Goal: Task Accomplishment & Management: Manage account settings

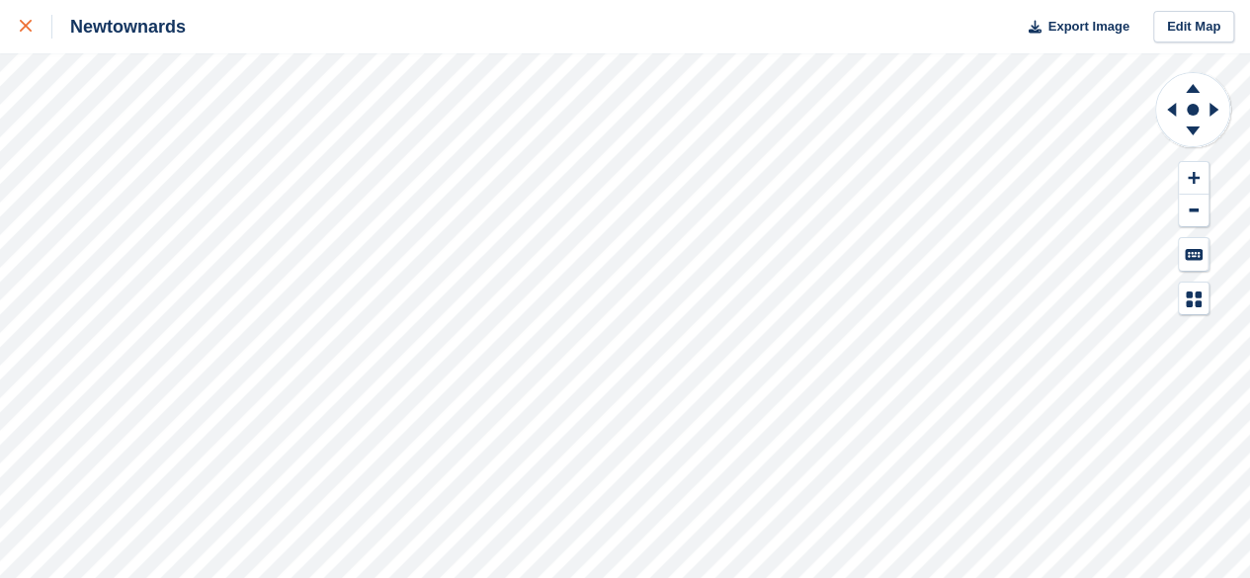
click at [10, 14] on link at bounding box center [26, 26] width 52 height 53
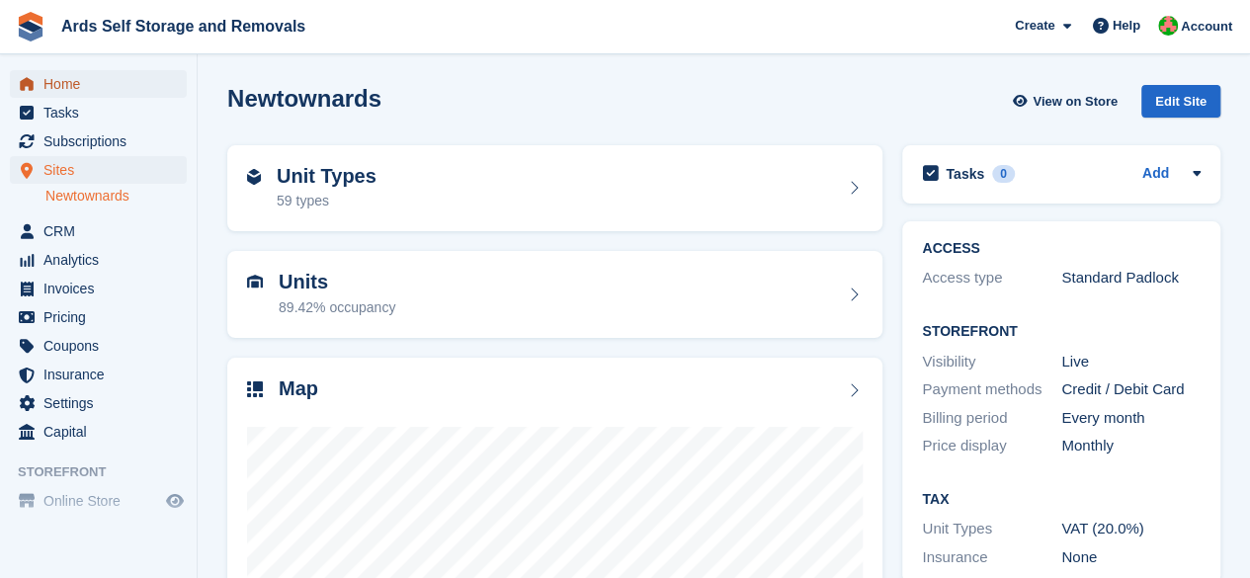
click at [99, 78] on span "Home" at bounding box center [102, 84] width 119 height 28
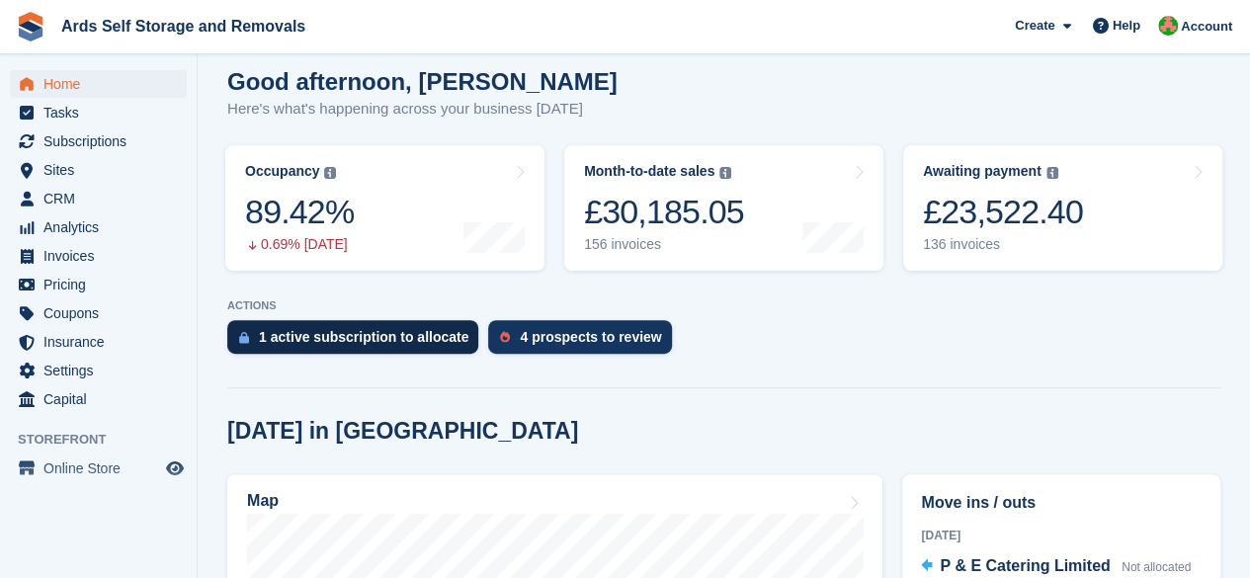
click at [409, 333] on div "1 active subscription to allocate" at bounding box center [363, 337] width 209 height 16
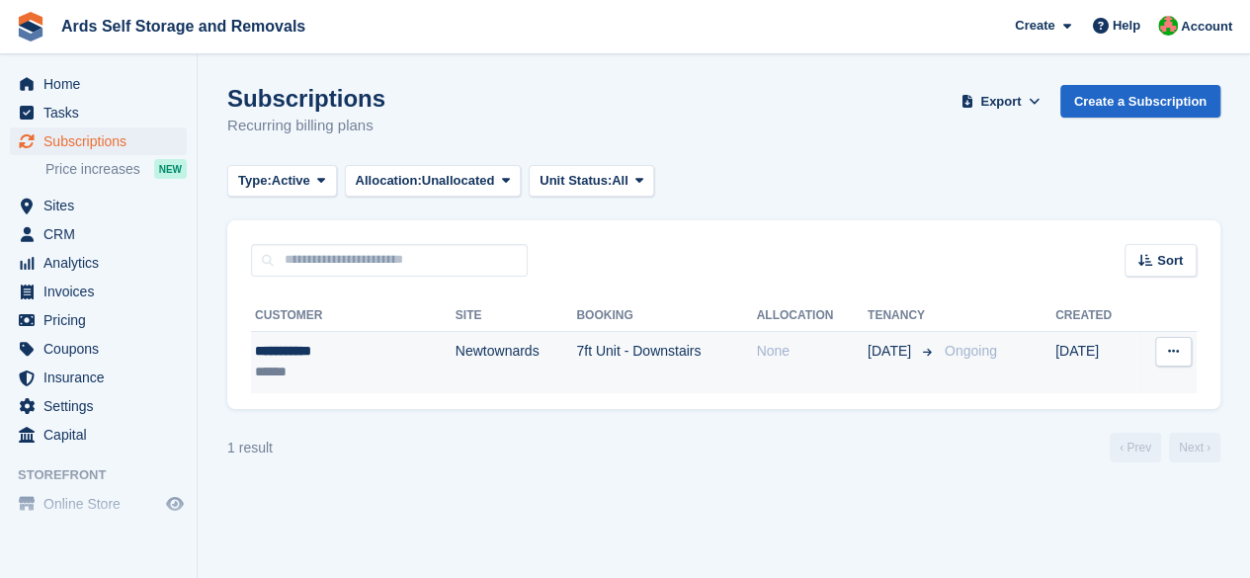
click at [781, 361] on div "None" at bounding box center [811, 351] width 111 height 21
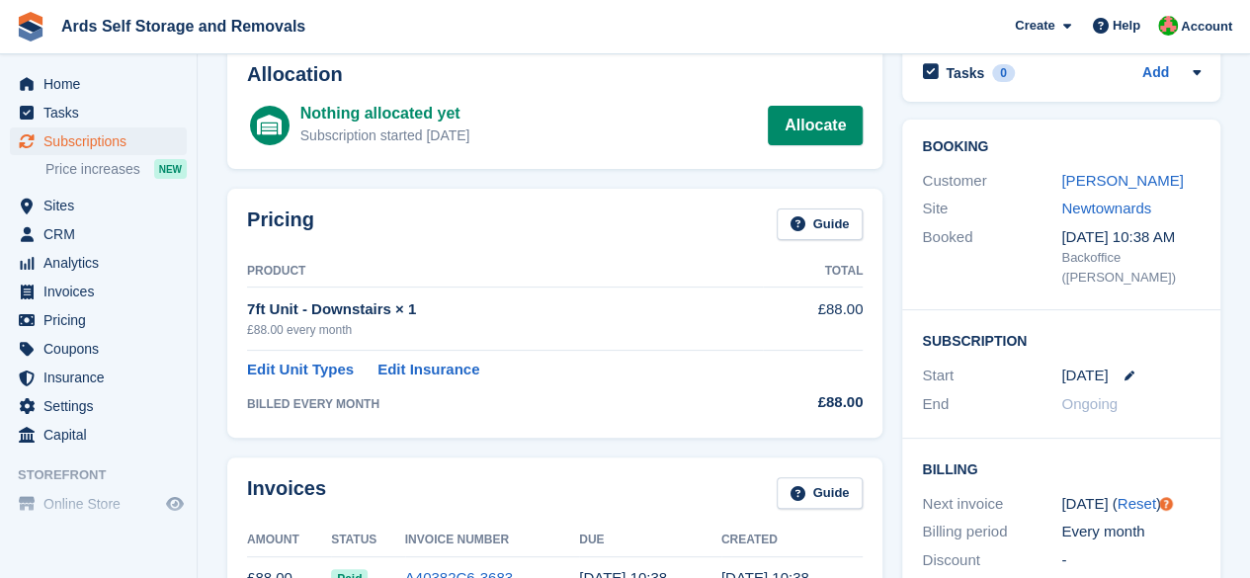
scroll to position [53, 0]
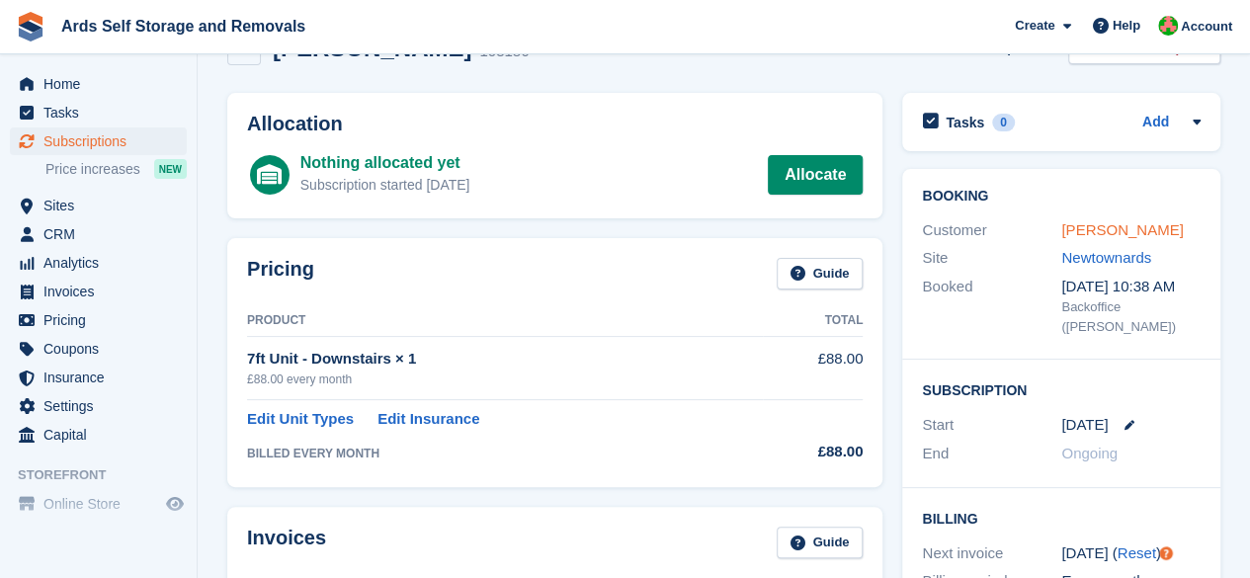
click at [1117, 221] on link "[PERSON_NAME]" at bounding box center [1122, 229] width 122 height 17
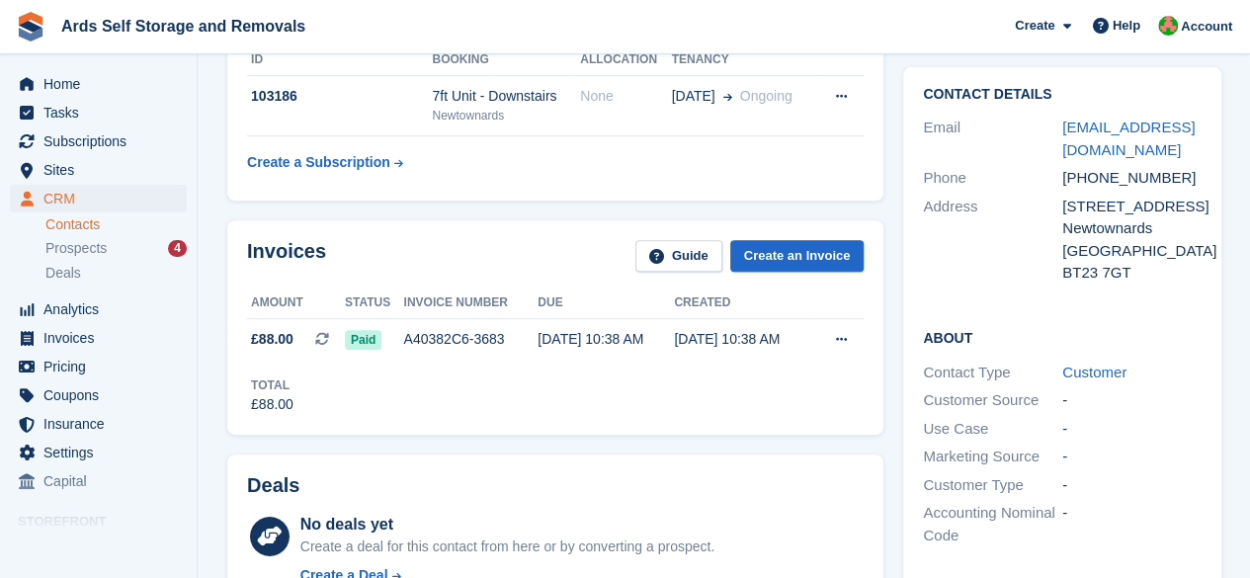
scroll to position [34, 0]
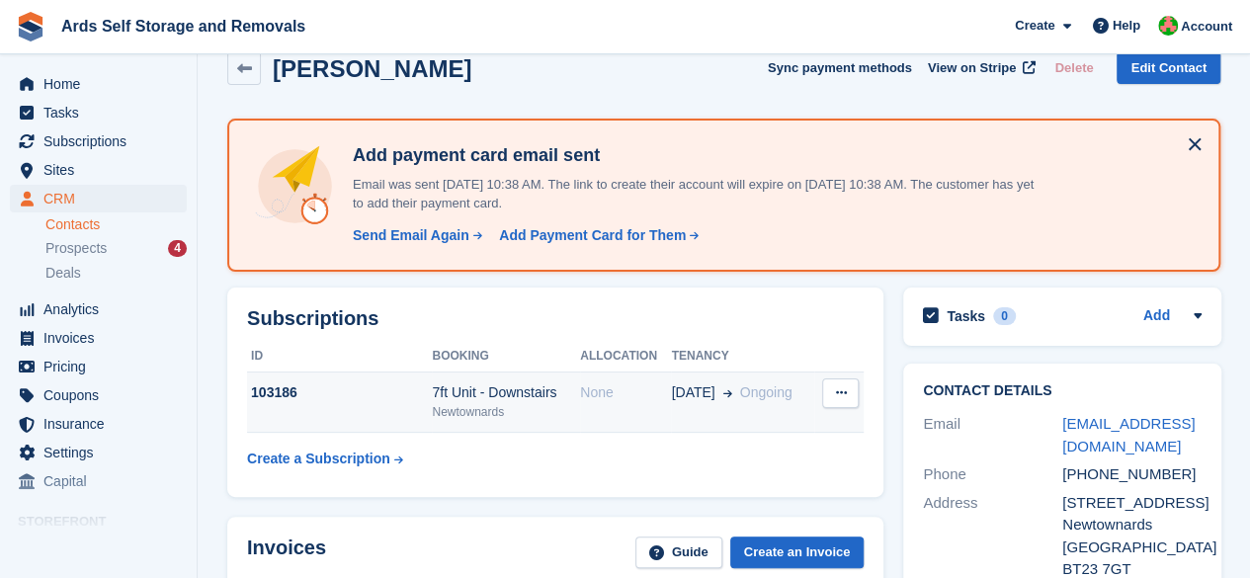
click at [602, 382] on div "None" at bounding box center [625, 392] width 91 height 21
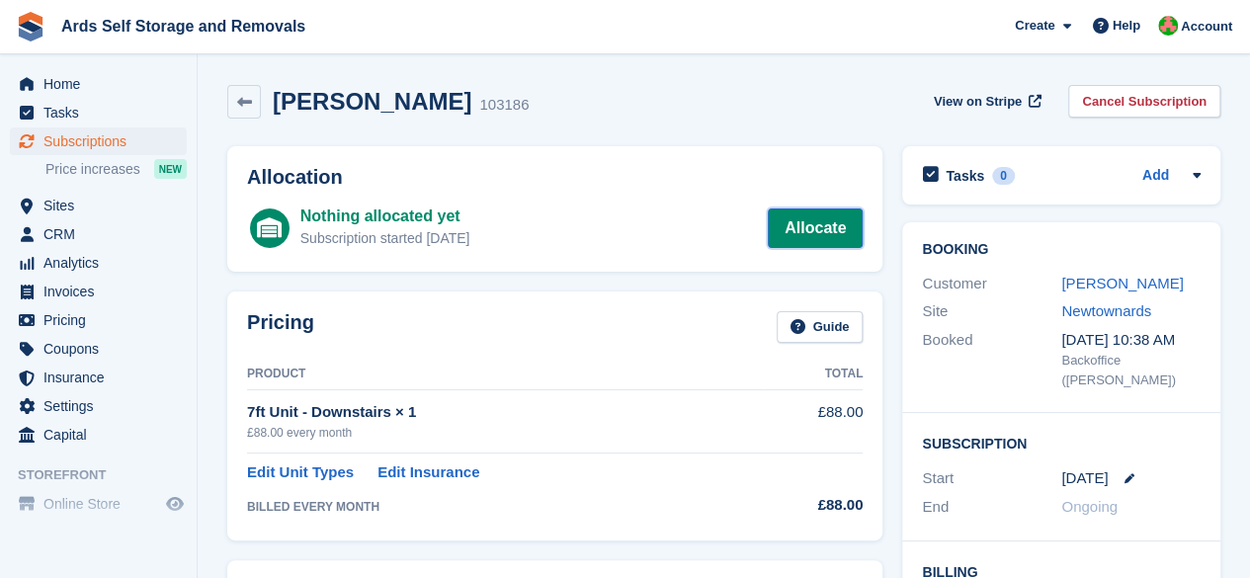
click at [815, 212] on link "Allocate" at bounding box center [815, 228] width 95 height 40
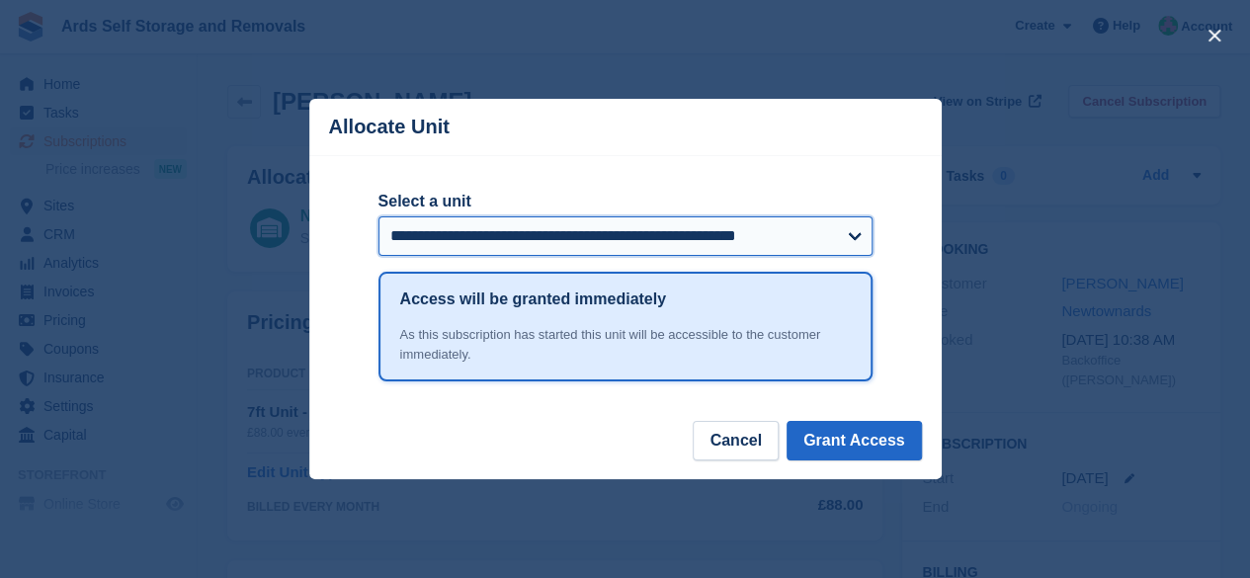
click at [624, 255] on select "**********" at bounding box center [625, 236] width 494 height 40
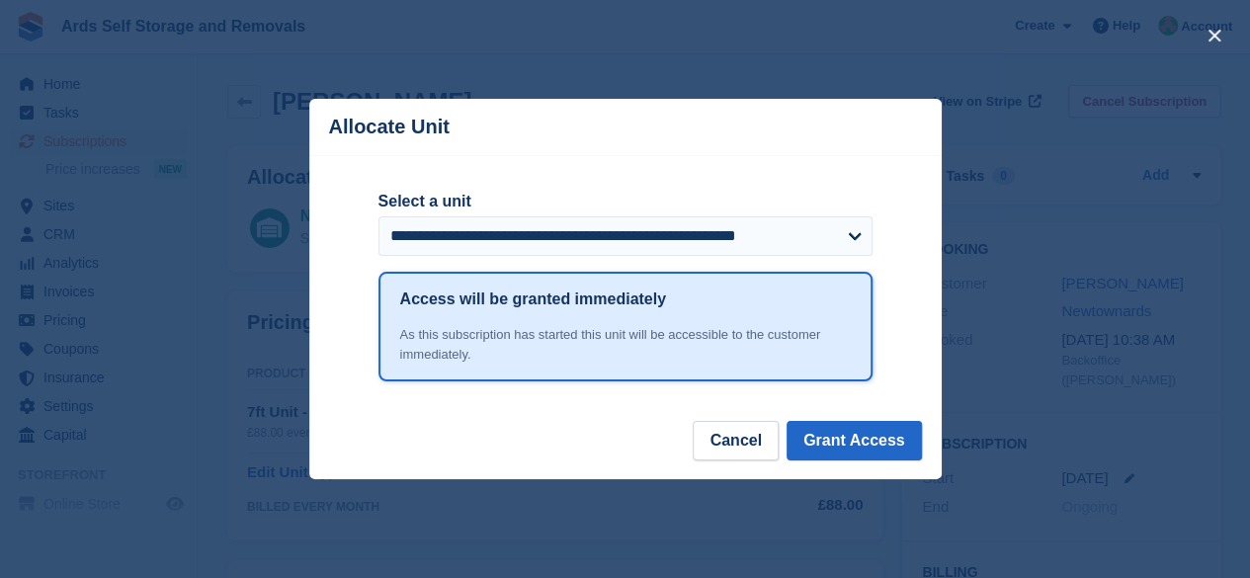
click at [504, 63] on div "close" at bounding box center [625, 289] width 1250 height 578
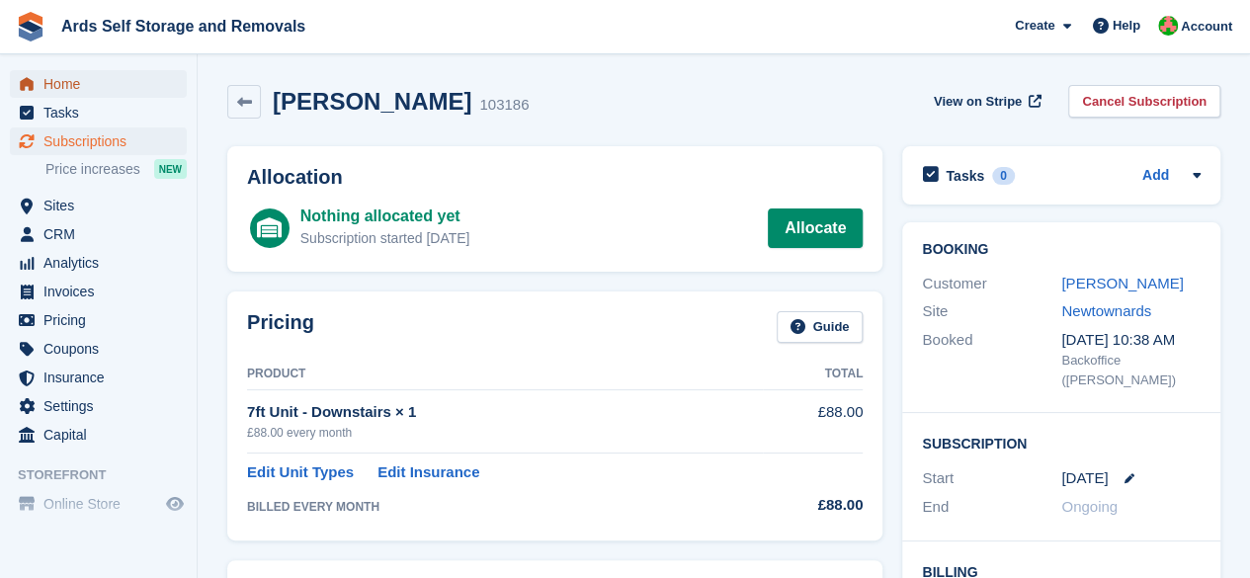
click at [87, 92] on span "Home" at bounding box center [102, 84] width 119 height 28
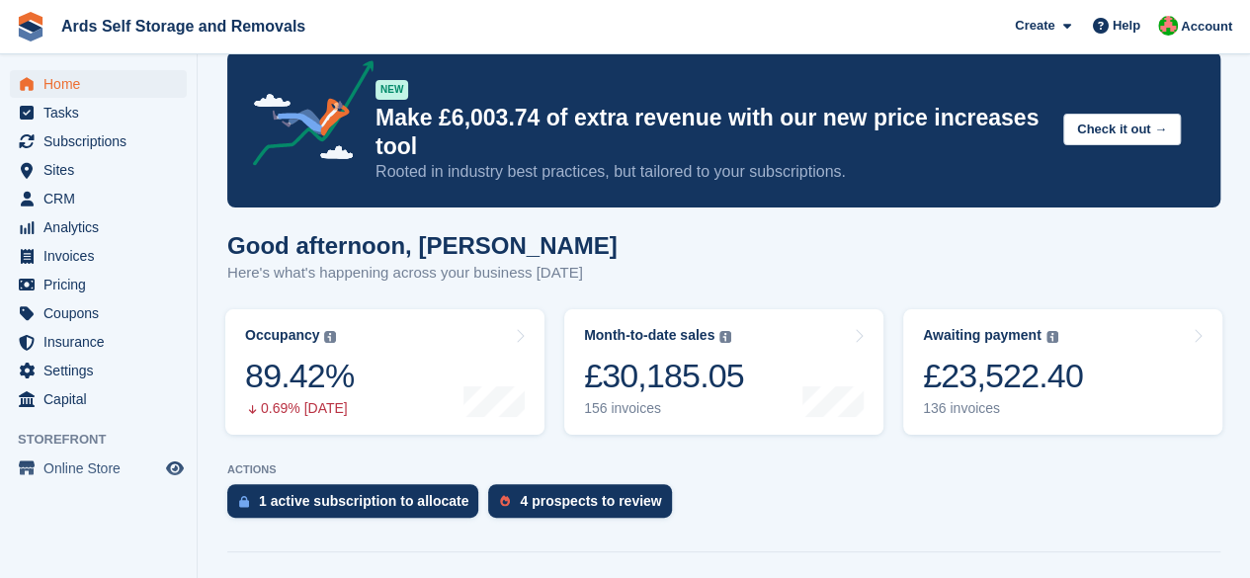
scroll to position [105, 0]
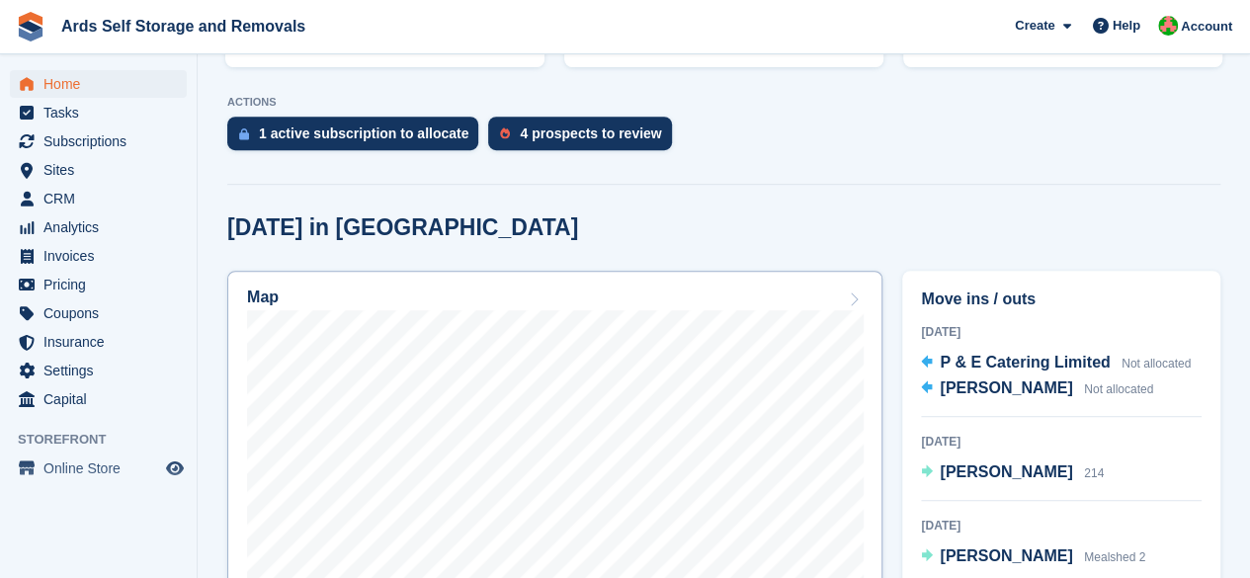
click at [547, 277] on link "Map" at bounding box center [554, 528] width 655 height 514
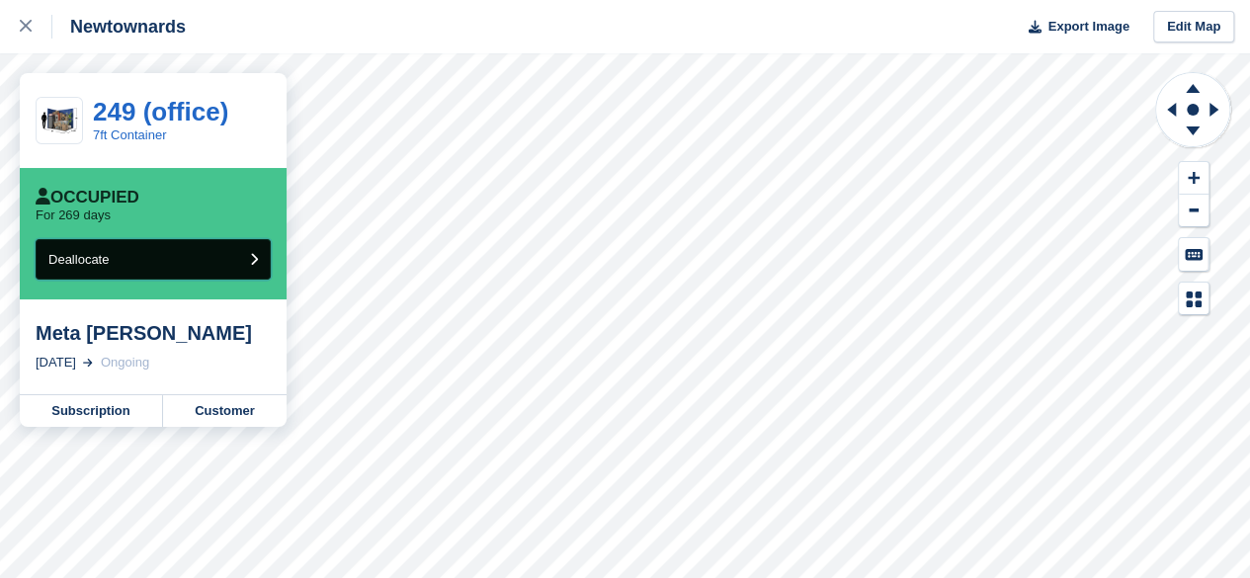
click at [219, 250] on button "Deallocate" at bounding box center [153, 259] width 235 height 41
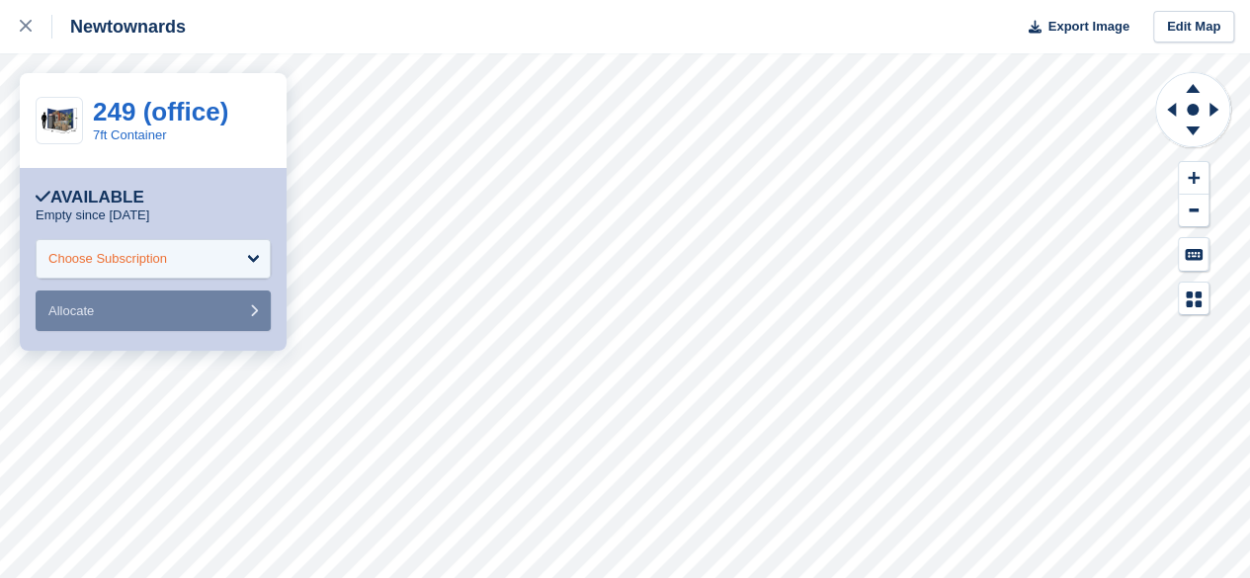
click at [243, 254] on div "Choose Subscription" at bounding box center [153, 259] width 235 height 40
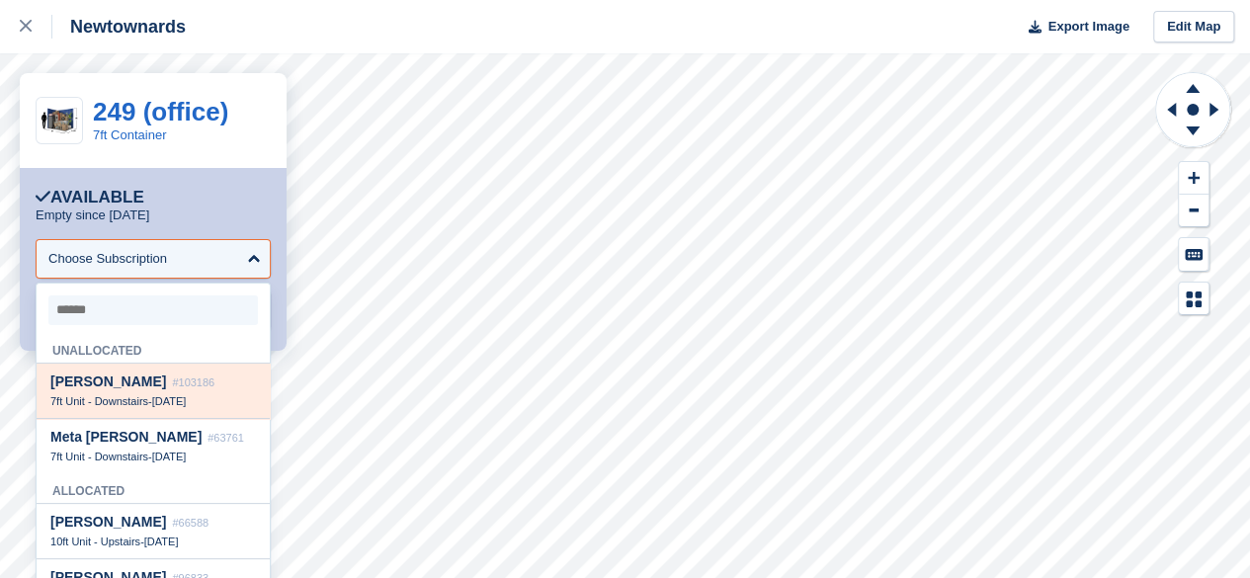
click at [172, 387] on span "#103186" at bounding box center [193, 382] width 42 height 12
select select "******"
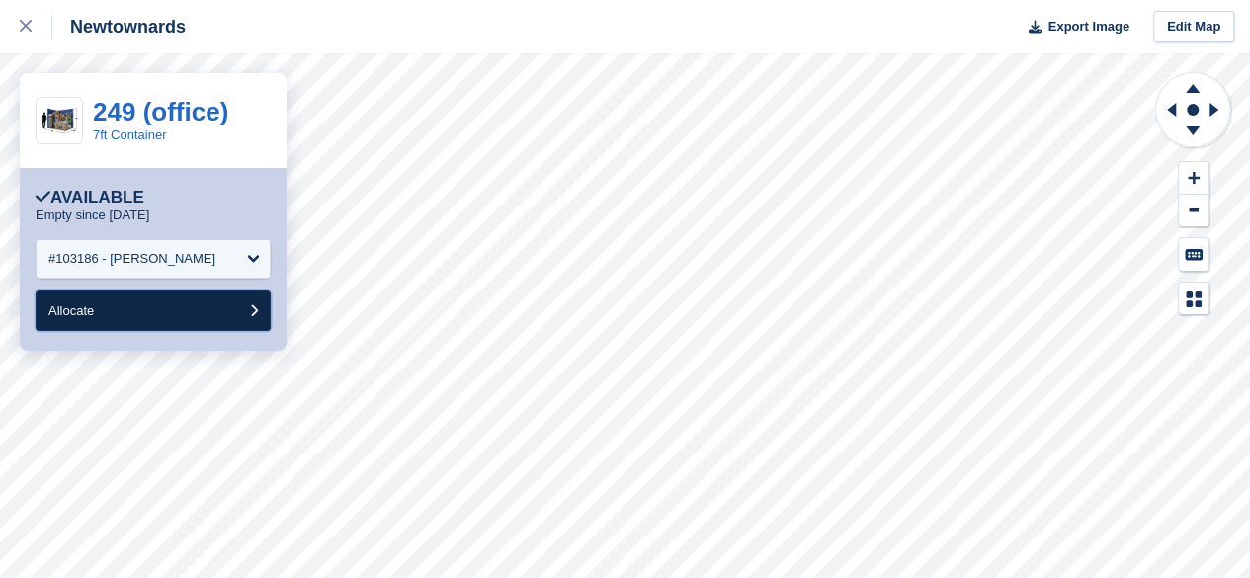
click at [182, 310] on button "Allocate" at bounding box center [153, 310] width 235 height 41
